Goal: Task Accomplishment & Management: Use online tool/utility

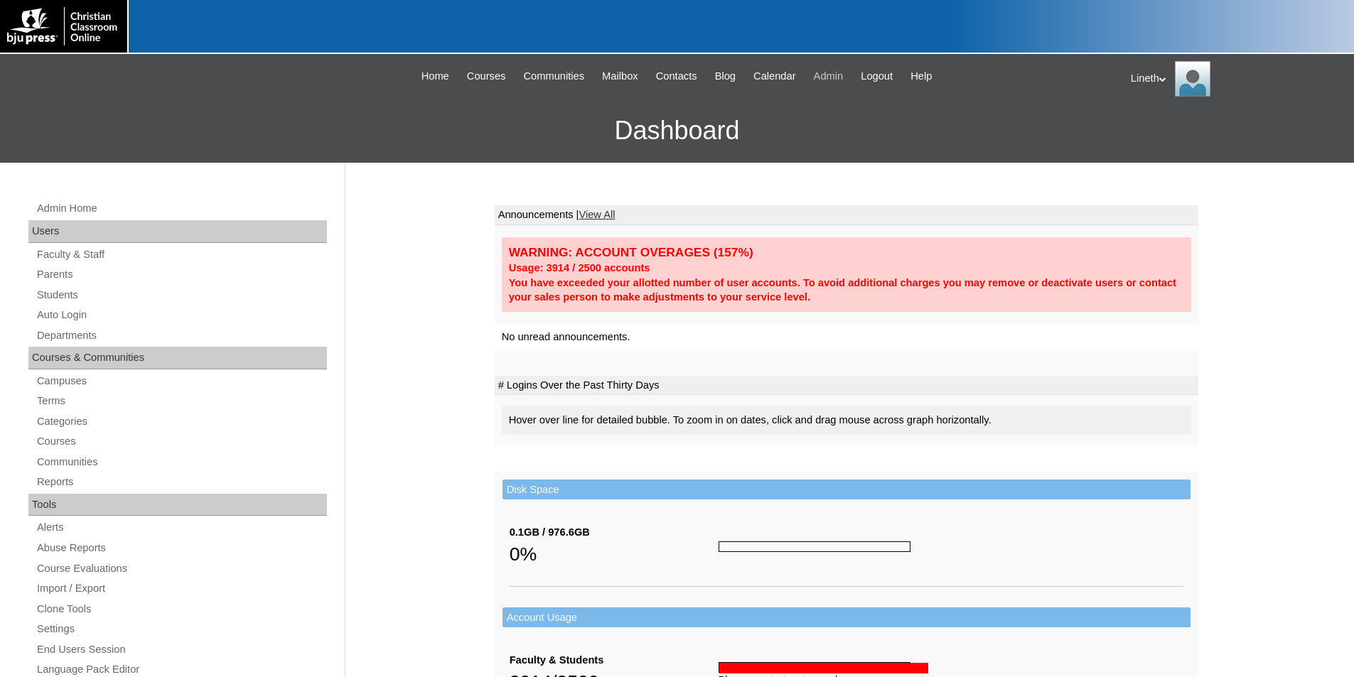
click at [842, 72] on span "Admin" at bounding box center [829, 76] width 30 height 16
click at [87, 256] on link "Faculty & Staff" at bounding box center [181, 255] width 291 height 18
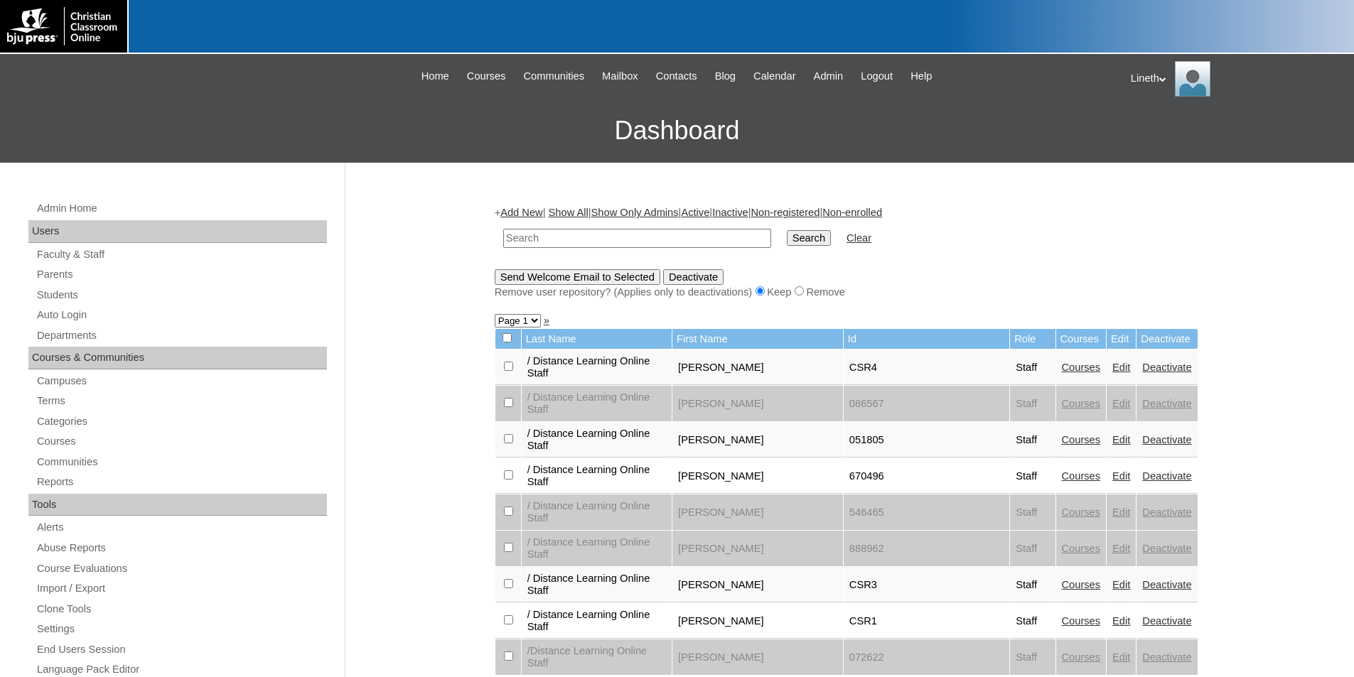
click at [529, 242] on input "text" at bounding box center [637, 238] width 268 height 19
type input "692244"
click at [787, 230] on input "Search" at bounding box center [809, 238] width 44 height 16
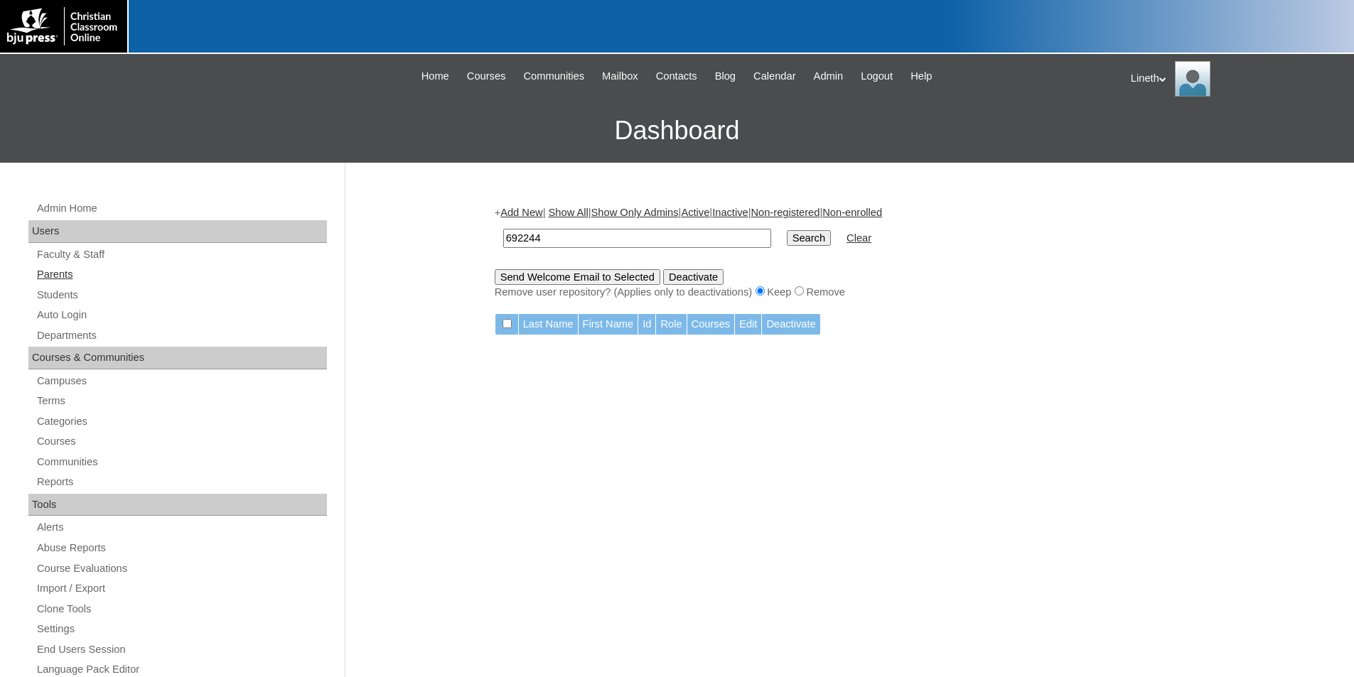
click at [61, 276] on link "Parents" at bounding box center [181, 275] width 291 height 18
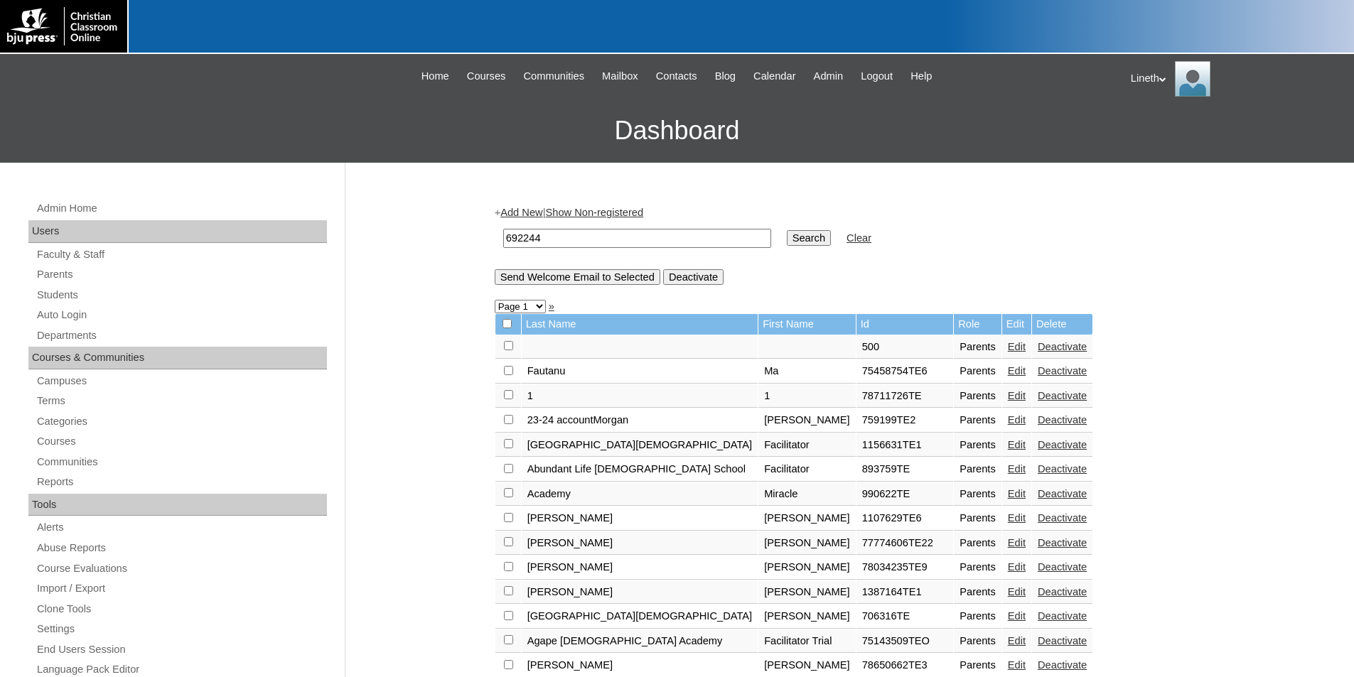
click at [787, 235] on input "Search" at bounding box center [809, 238] width 44 height 16
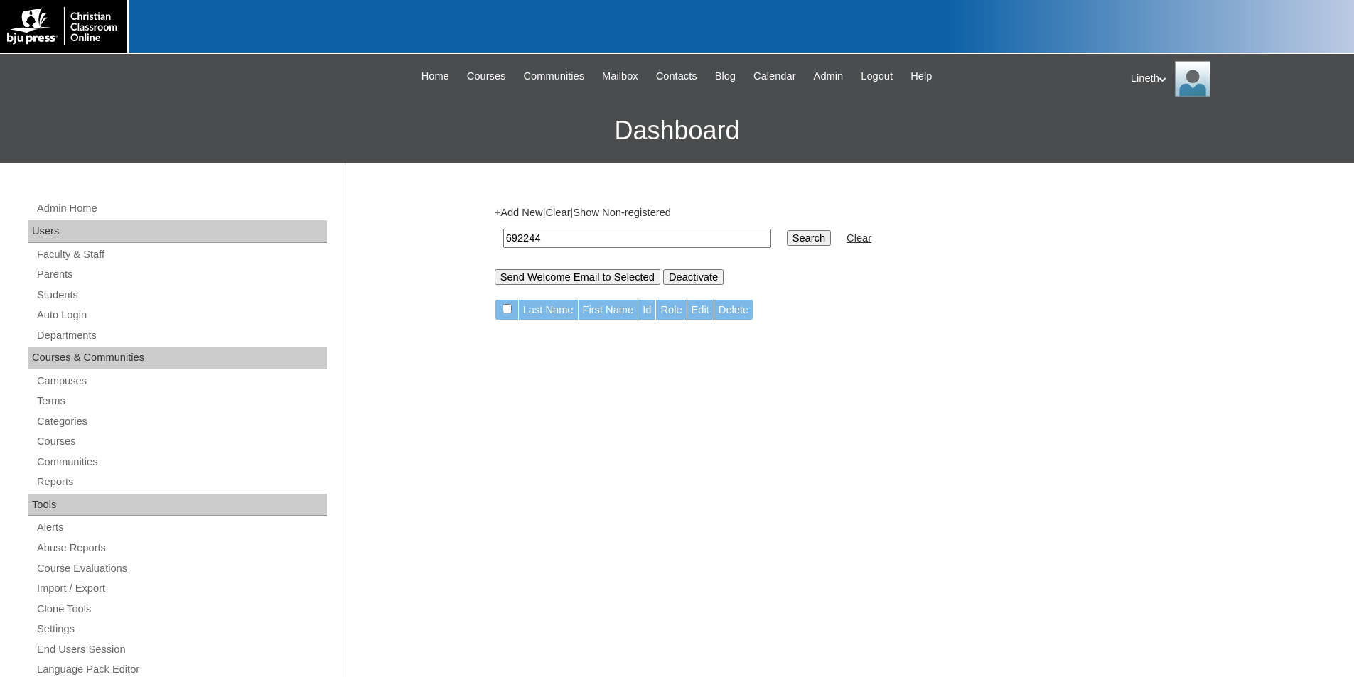
click at [787, 235] on input "Search" at bounding box center [809, 238] width 44 height 16
click at [61, 272] on link "Parents" at bounding box center [181, 275] width 291 height 18
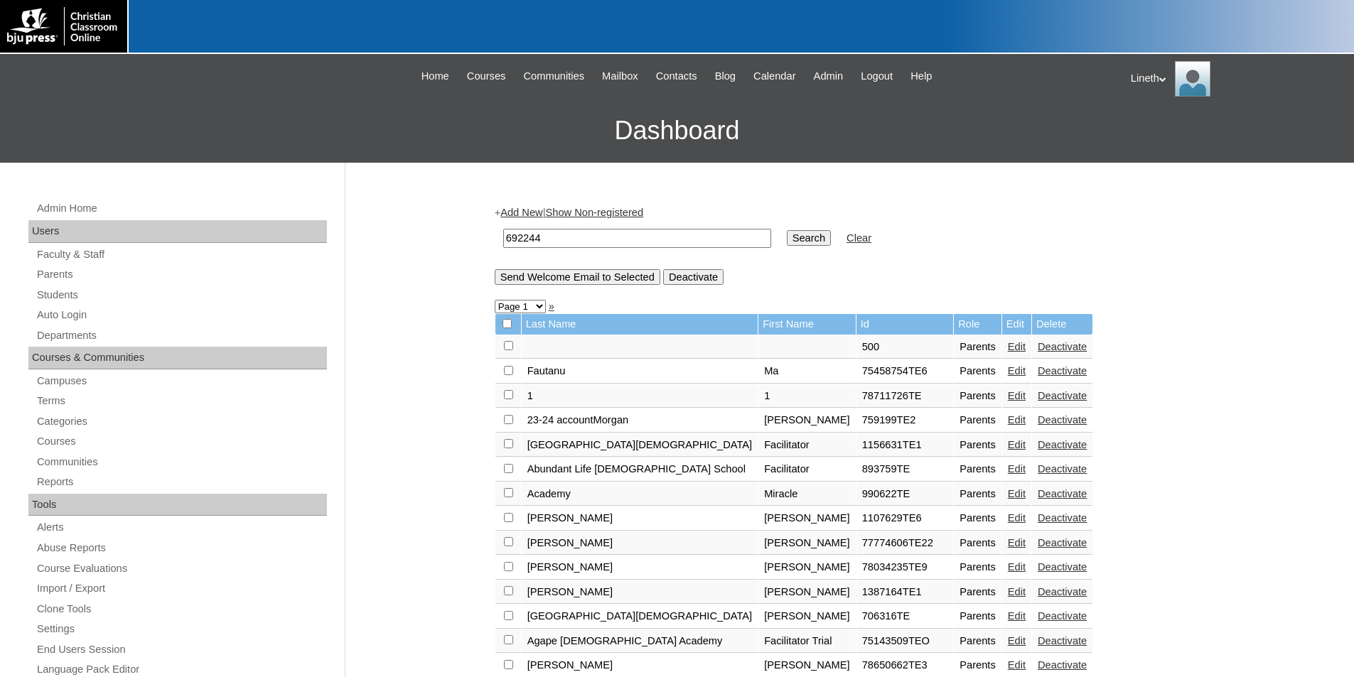
click at [584, 233] on input "692244" at bounding box center [637, 238] width 268 height 19
click at [528, 242] on input "692244" at bounding box center [637, 238] width 268 height 19
type input "692344"
click at [787, 238] on input "Search" at bounding box center [809, 238] width 44 height 16
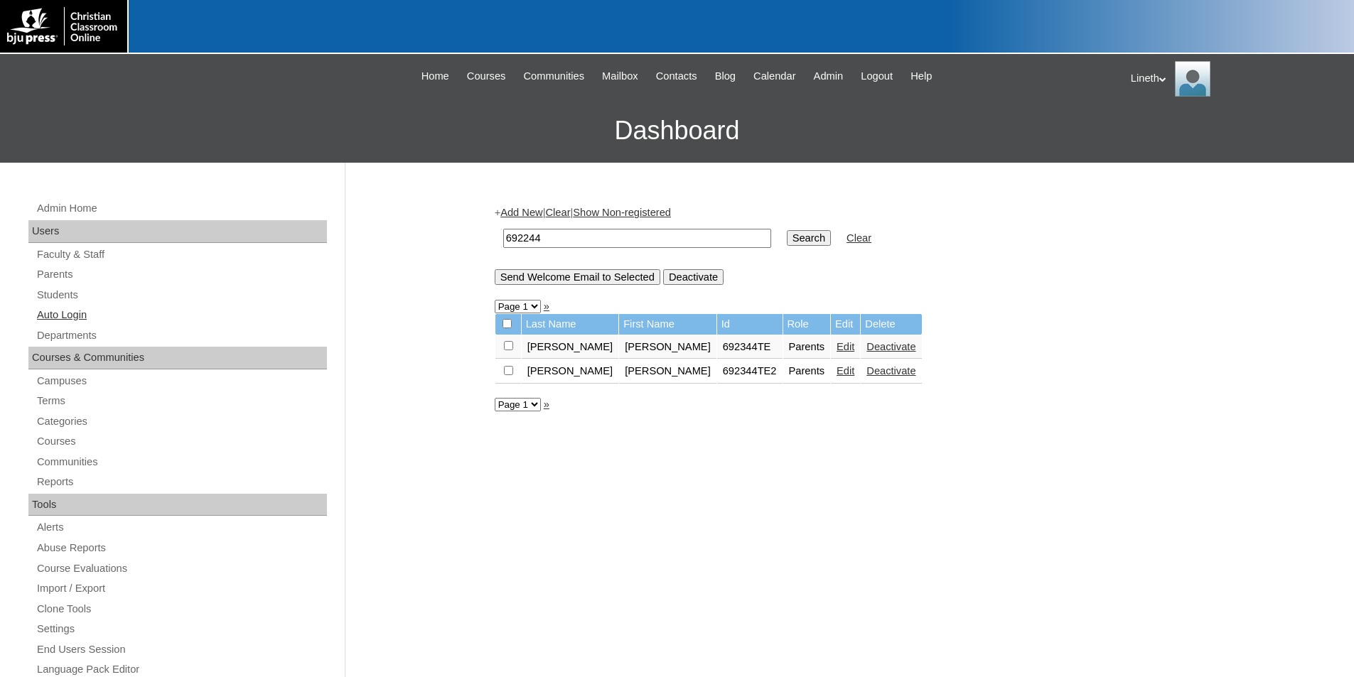
drag, startPoint x: 52, startPoint y: 316, endPoint x: 73, endPoint y: 307, distance: 22.3
click at [52, 316] on link "Auto Login" at bounding box center [181, 315] width 291 height 18
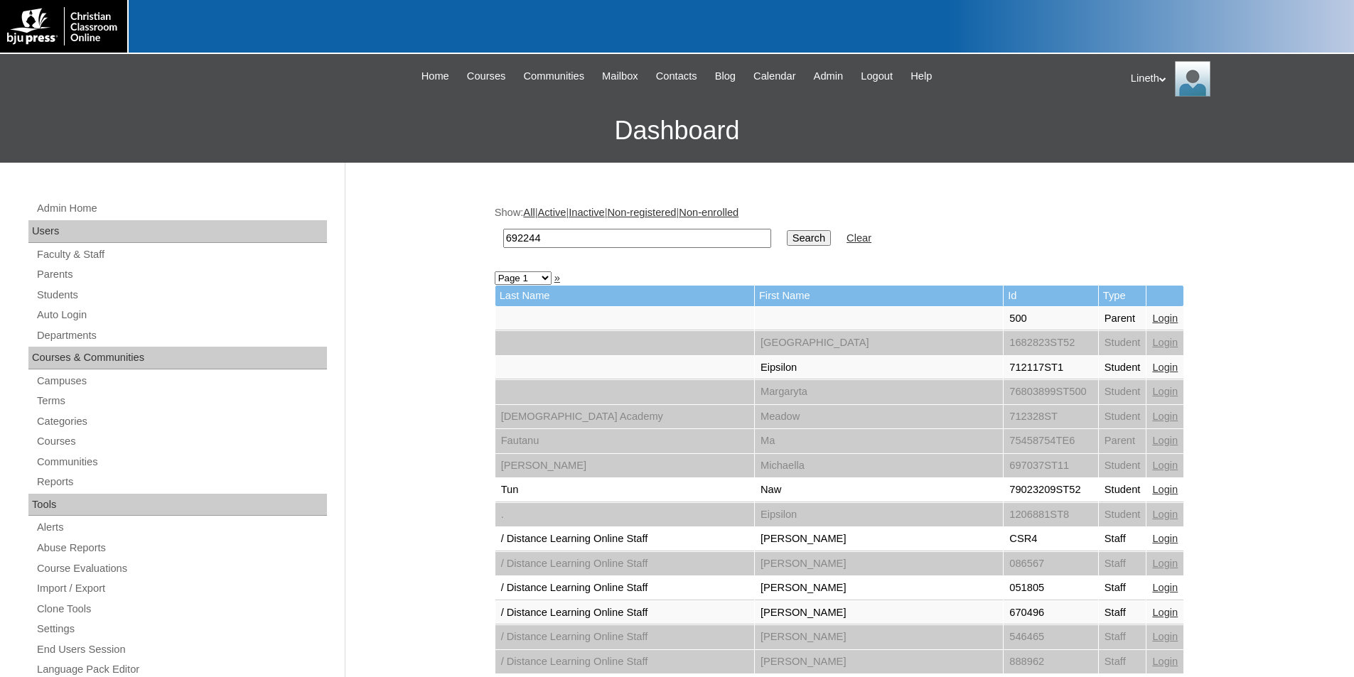
click at [566, 234] on input "692244" at bounding box center [637, 238] width 268 height 19
click at [787, 234] on input "Search" at bounding box center [809, 238] width 44 height 16
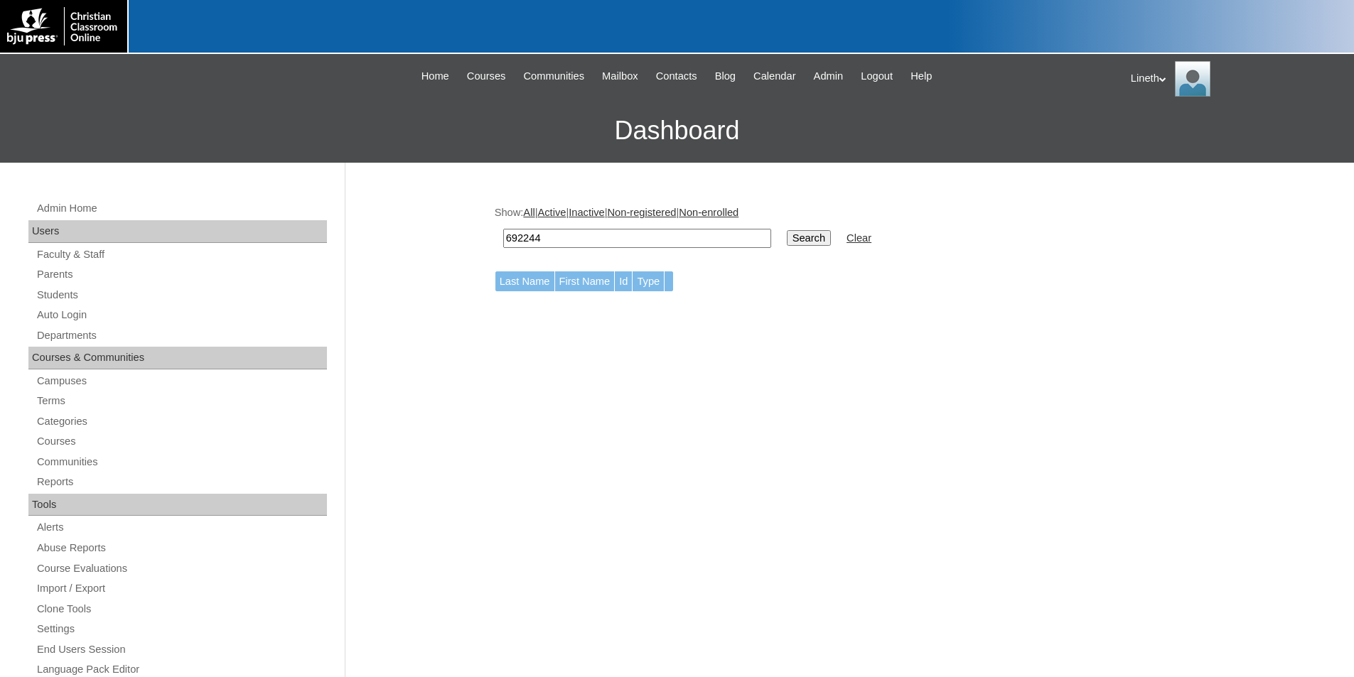
drag, startPoint x: 525, startPoint y: 235, endPoint x: 563, endPoint y: 228, distance: 38.2
click at [535, 234] on input "692244" at bounding box center [637, 238] width 268 height 19
click at [535, 239] on input "692244" at bounding box center [637, 238] width 268 height 19
click at [603, 236] on input "6923444" at bounding box center [637, 238] width 268 height 19
type input "692344"
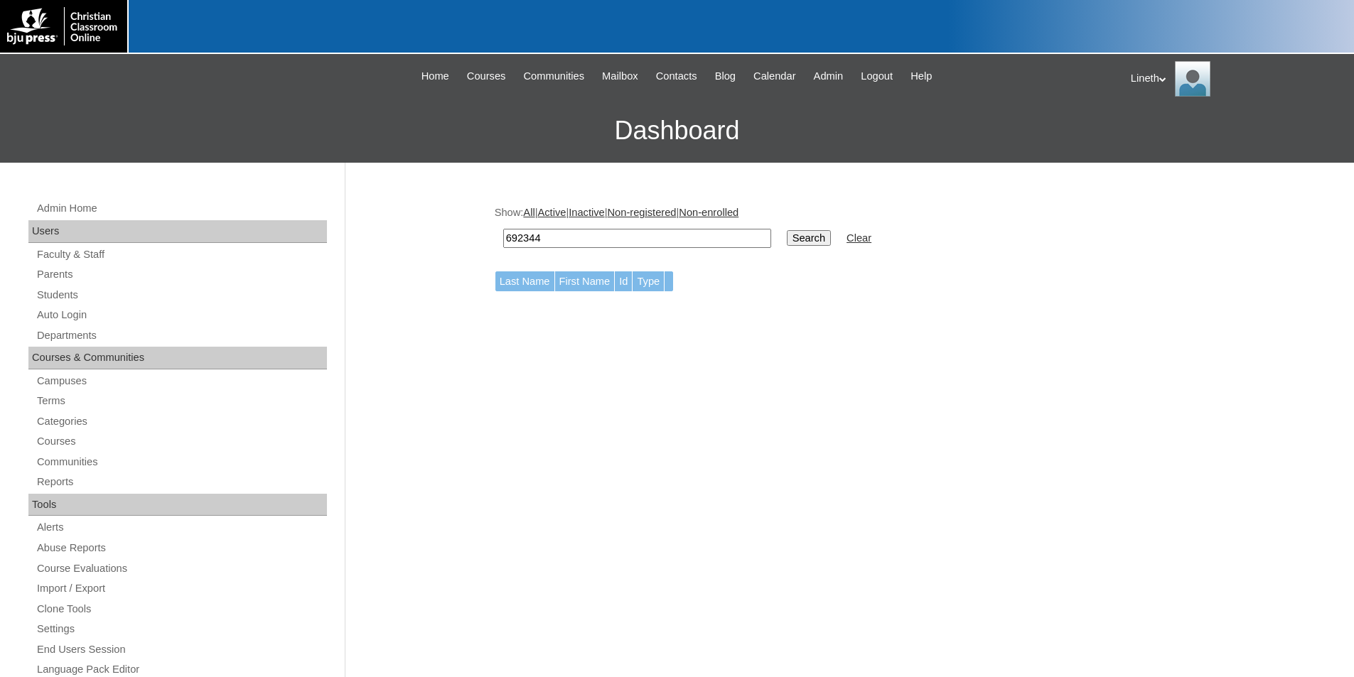
click at [787, 237] on input "Search" at bounding box center [809, 238] width 44 height 16
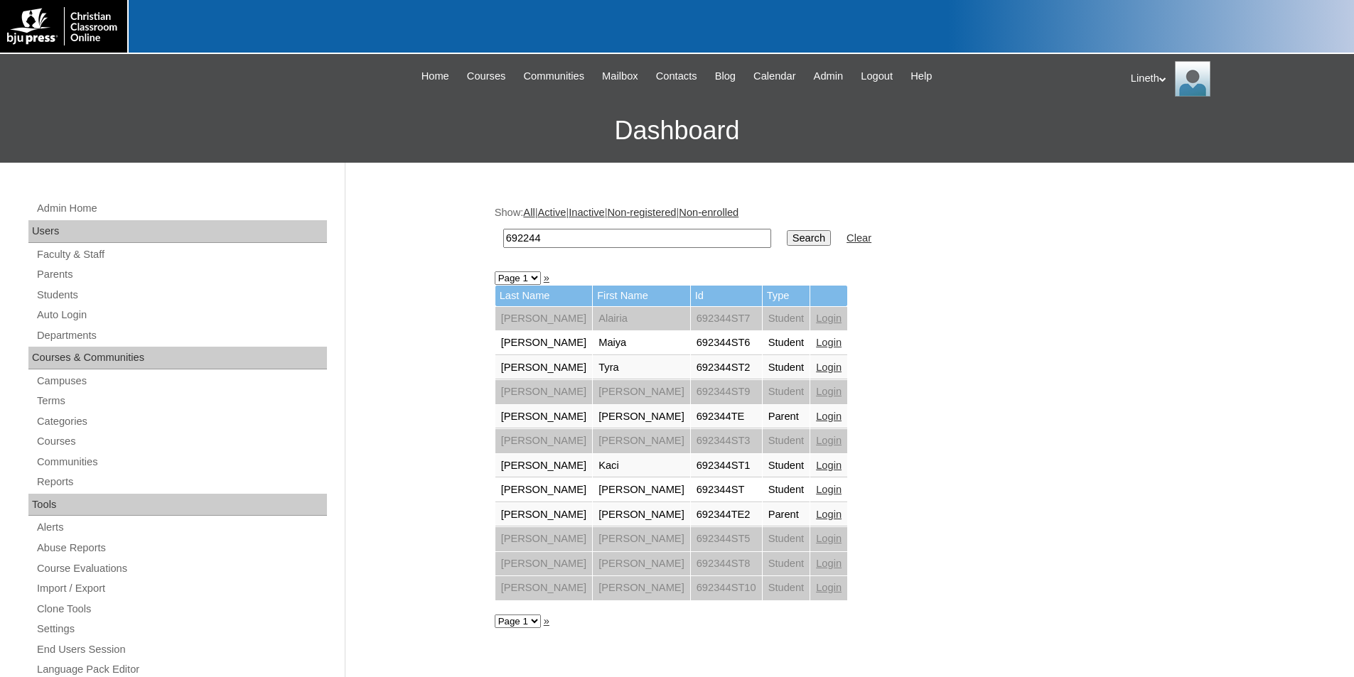
click at [816, 516] on link "Login" at bounding box center [829, 514] width 26 height 11
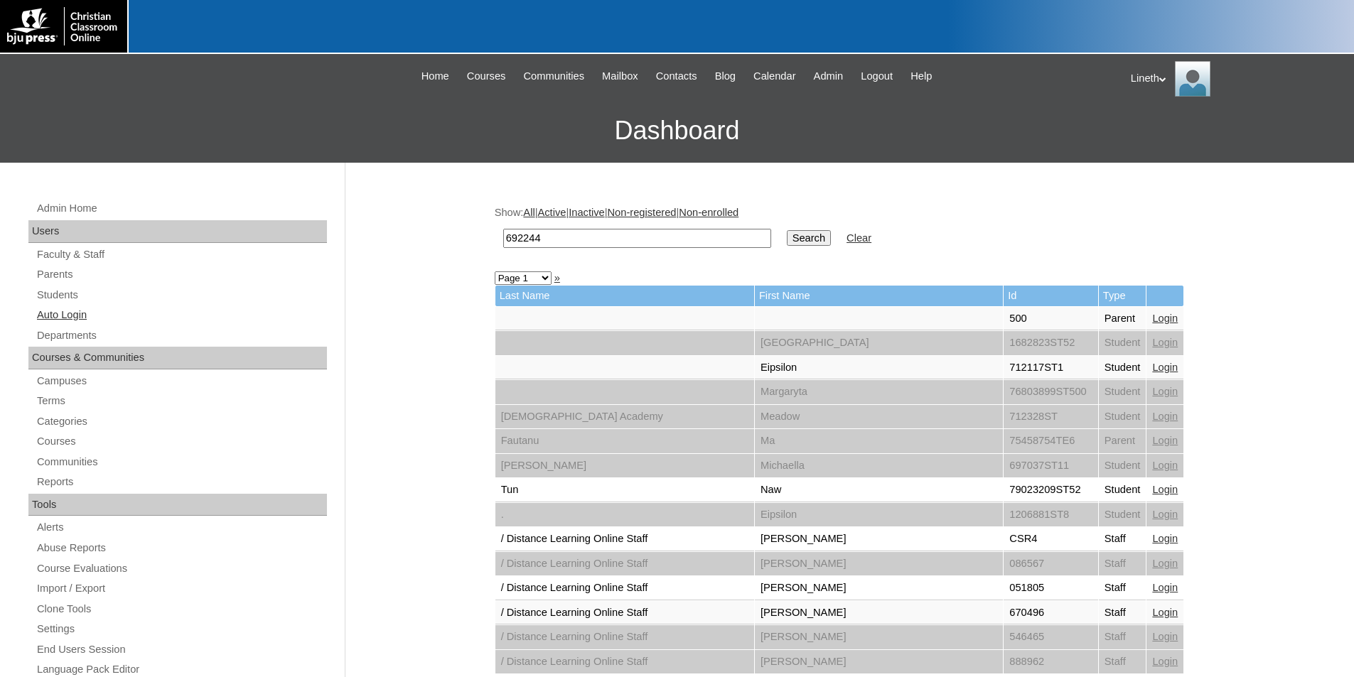
click at [73, 316] on link "Auto Login" at bounding box center [181, 315] width 291 height 18
click at [555, 240] on input "692244" at bounding box center [637, 238] width 268 height 19
click at [532, 236] on input "692244" at bounding box center [637, 238] width 268 height 19
type input "692344"
click at [787, 235] on input "Search" at bounding box center [809, 238] width 44 height 16
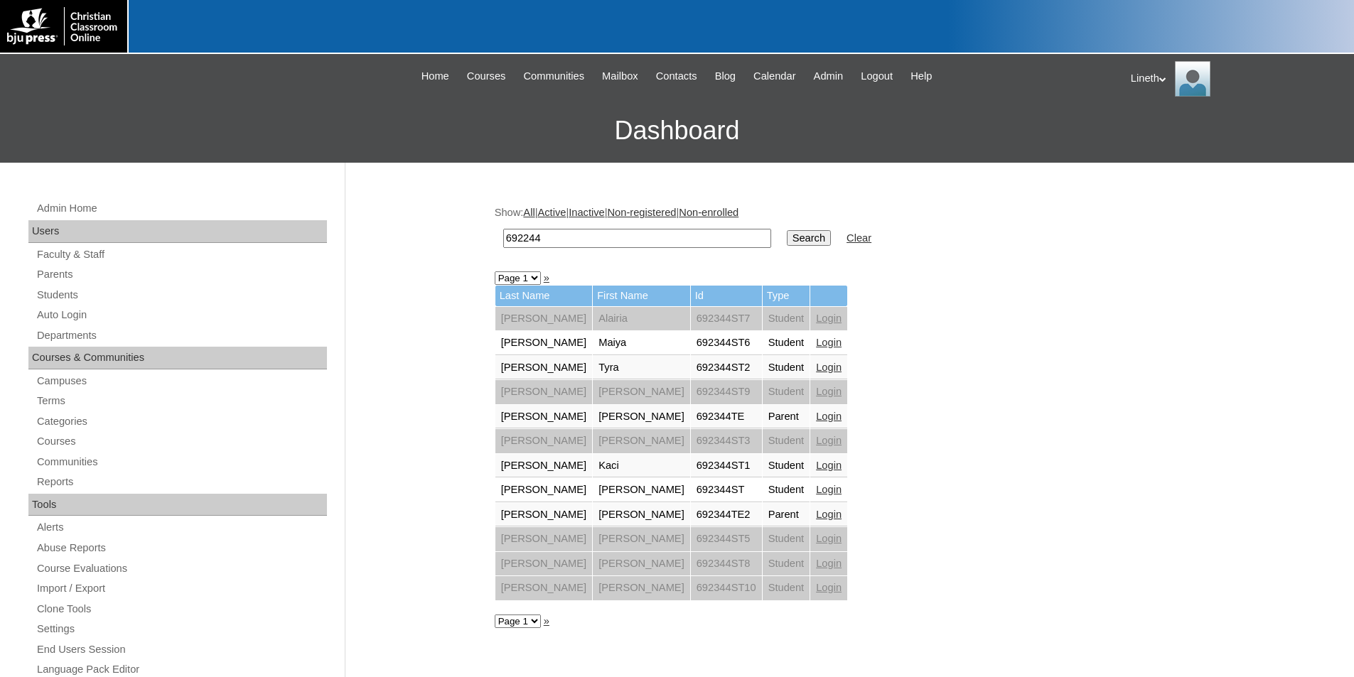
click at [816, 514] on link "Login" at bounding box center [829, 514] width 26 height 11
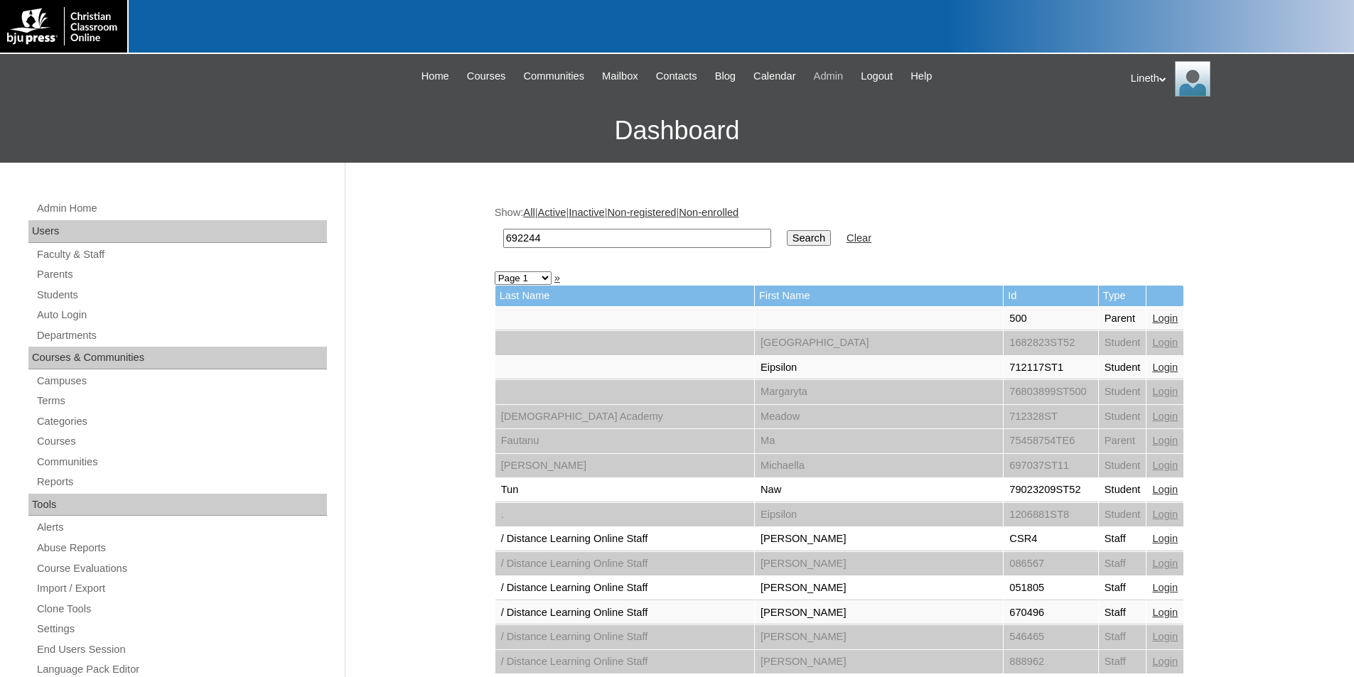
click at [842, 75] on span "Admin" at bounding box center [829, 76] width 30 height 16
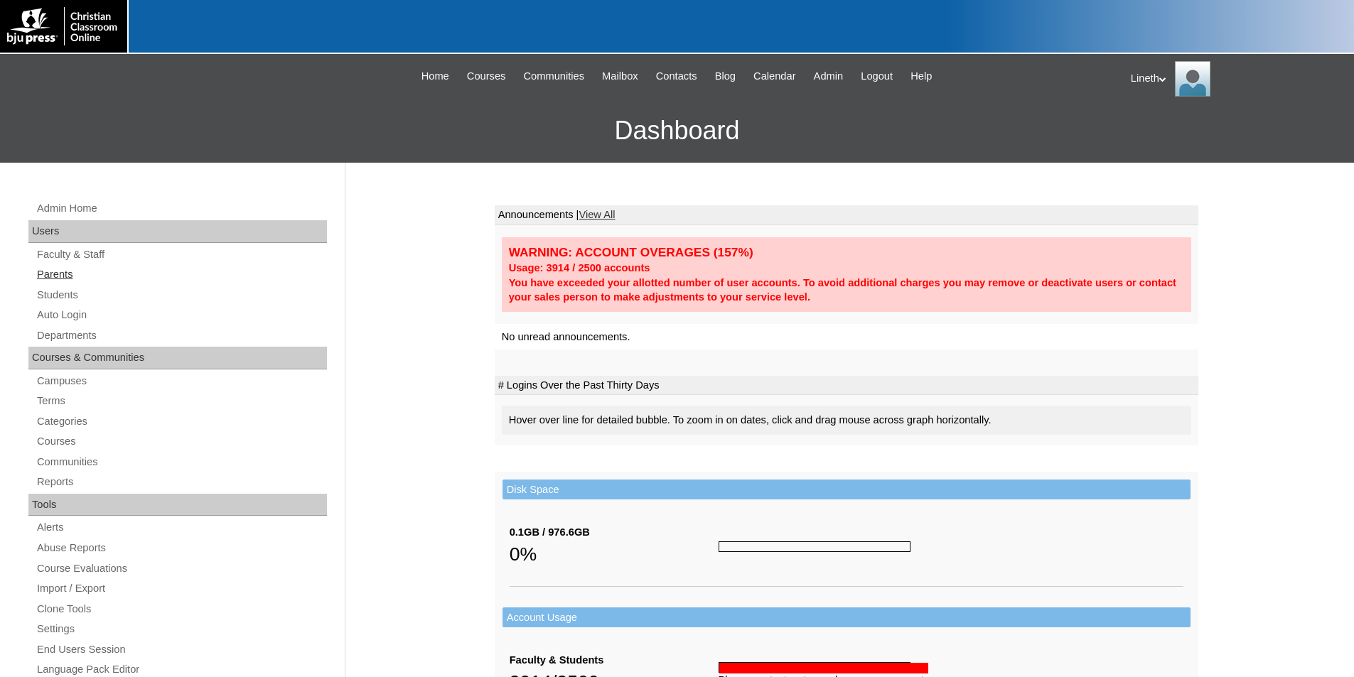
click at [68, 278] on link "Parents" at bounding box center [181, 275] width 291 height 18
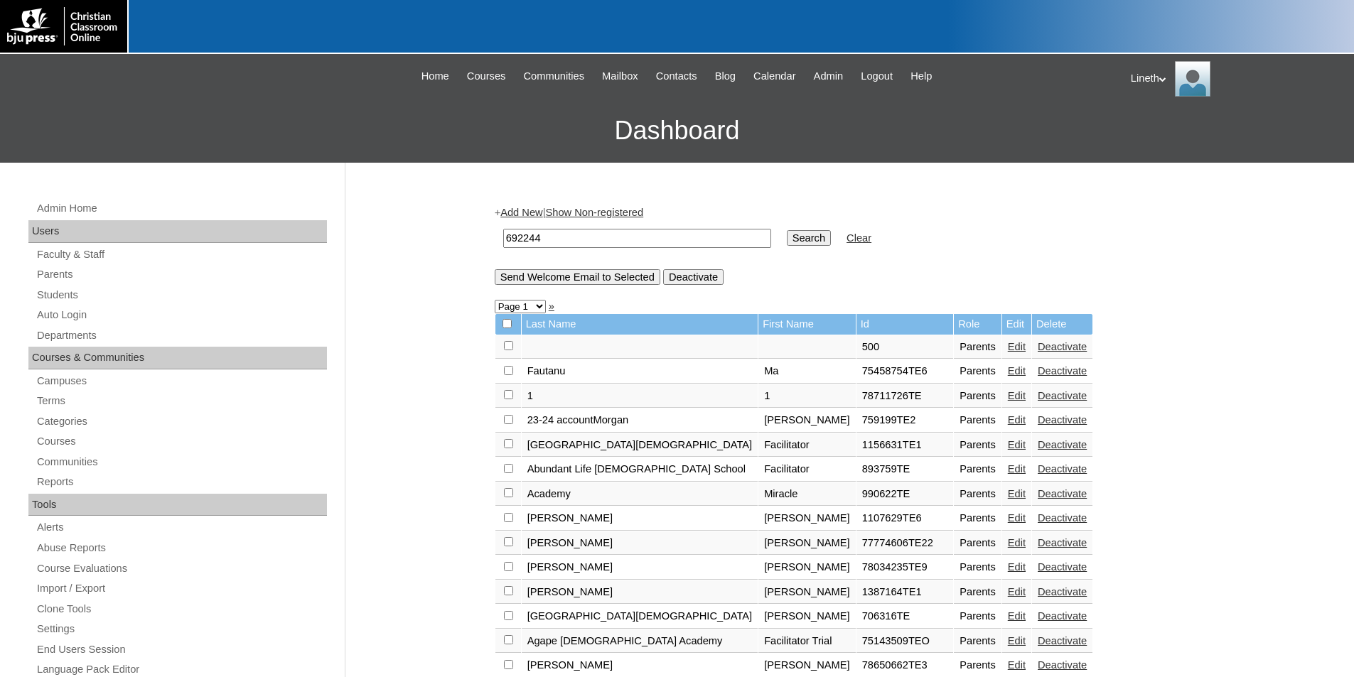
drag, startPoint x: 551, startPoint y: 239, endPoint x: 461, endPoint y: 228, distance: 90.9
type input "692344"
click at [787, 232] on input "Search" at bounding box center [809, 238] width 44 height 16
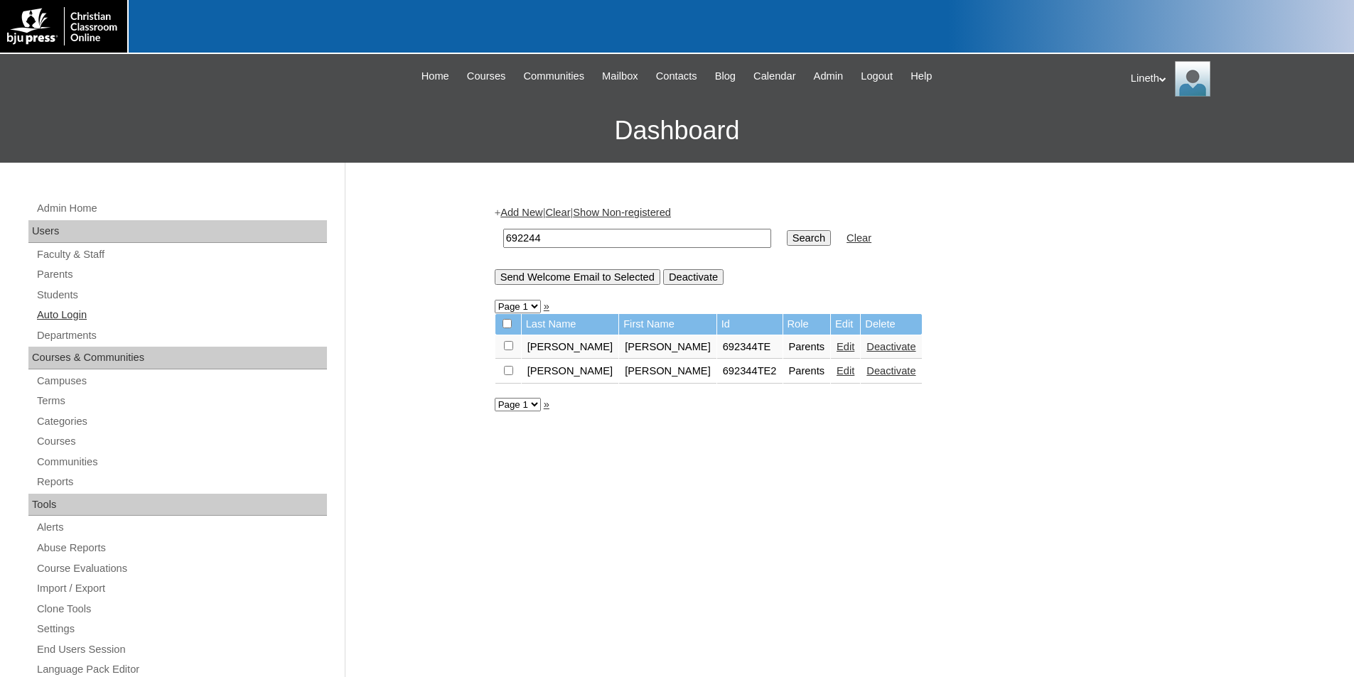
click at [78, 317] on link "Auto Login" at bounding box center [181, 315] width 291 height 18
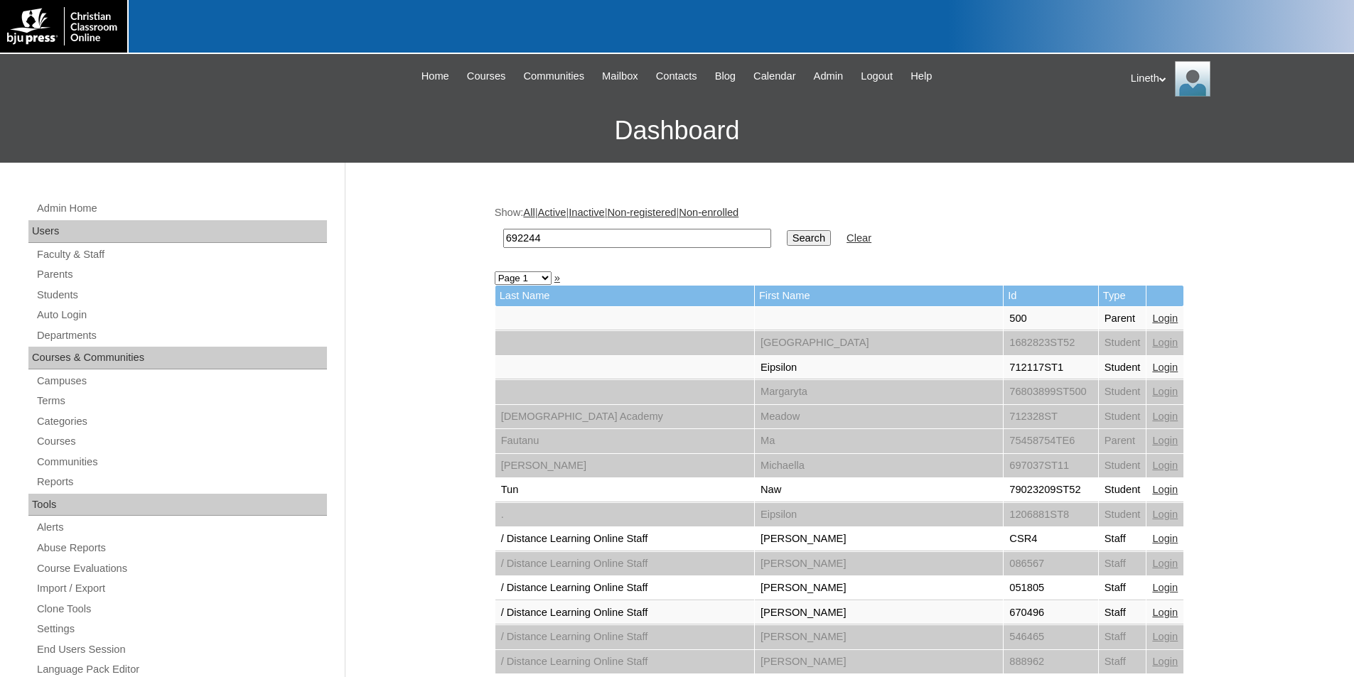
click at [527, 237] on input "692244" at bounding box center [637, 238] width 268 height 19
type input "692344"
click at [787, 242] on input "Search" at bounding box center [809, 238] width 44 height 16
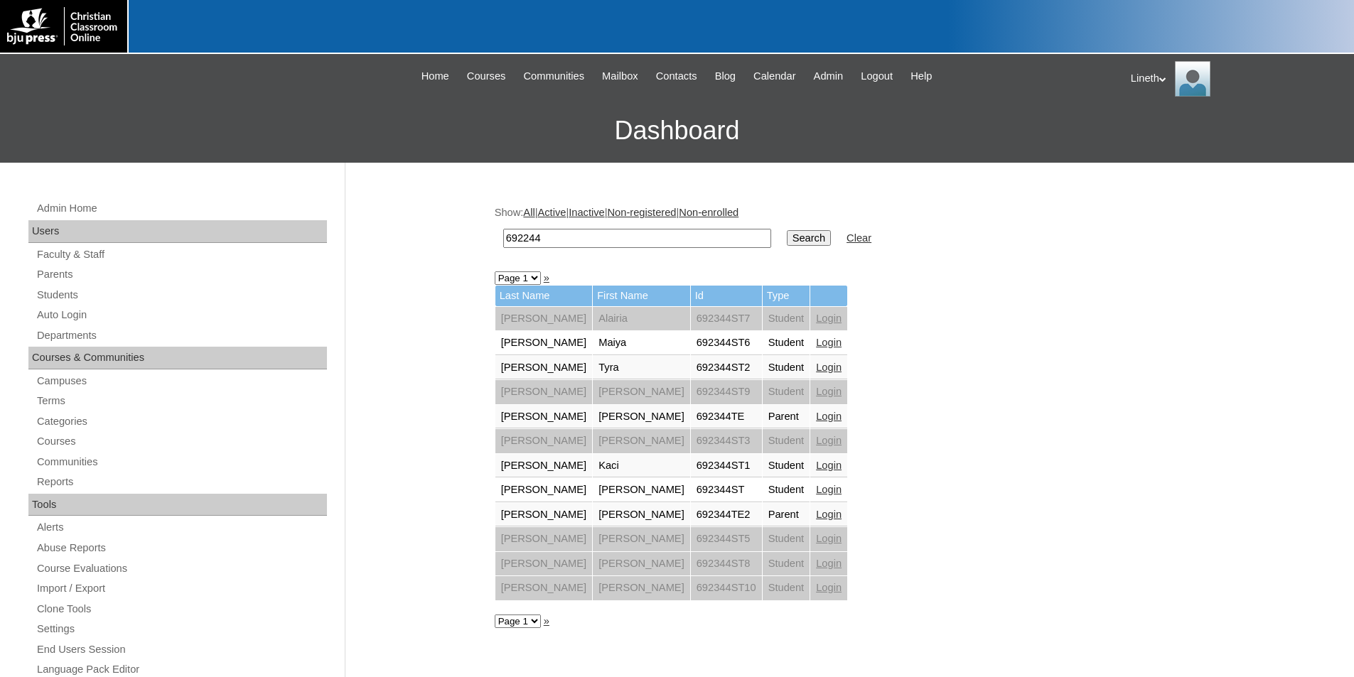
click at [816, 414] on link "Login" at bounding box center [829, 416] width 26 height 11
